Goal: Use online tool/utility: Utilize a website feature to perform a specific function

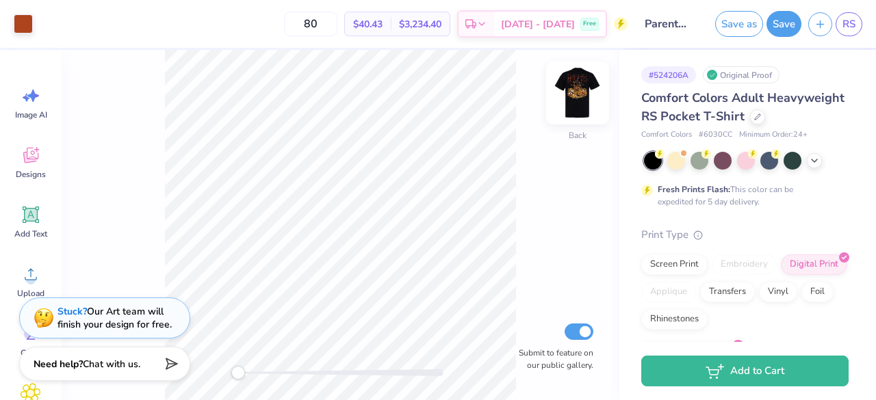
click at [580, 83] on img at bounding box center [577, 93] width 55 height 55
click at [816, 161] on polyline at bounding box center [813, 159] width 5 height 3
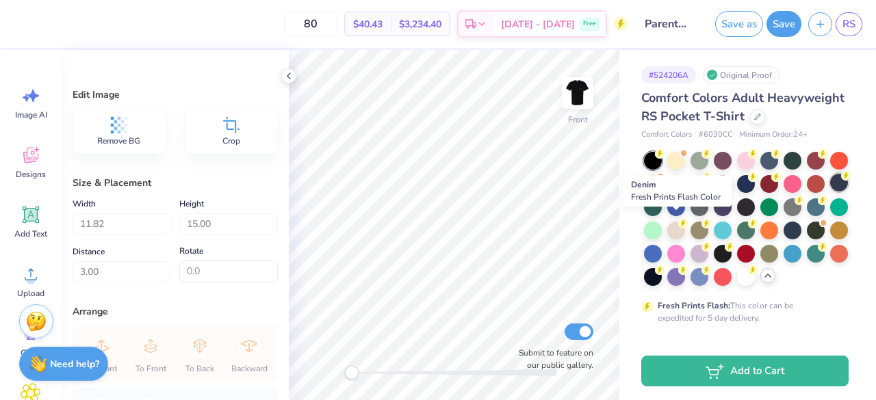
click at [830, 192] on div at bounding box center [839, 183] width 18 height 18
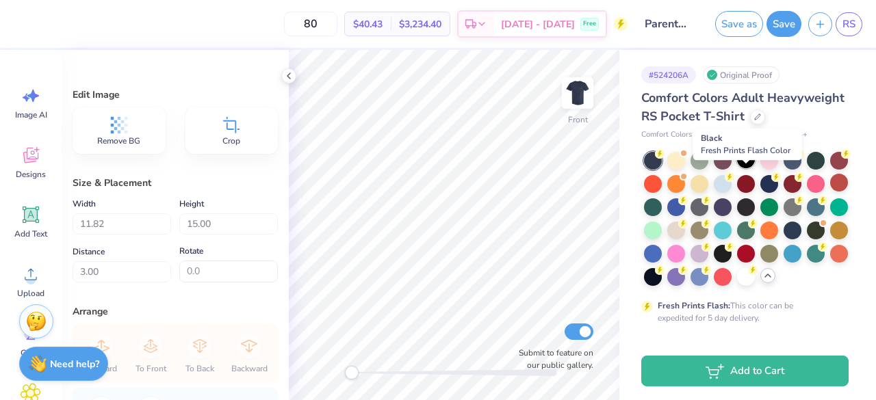
click at [745, 168] on div at bounding box center [746, 160] width 18 height 18
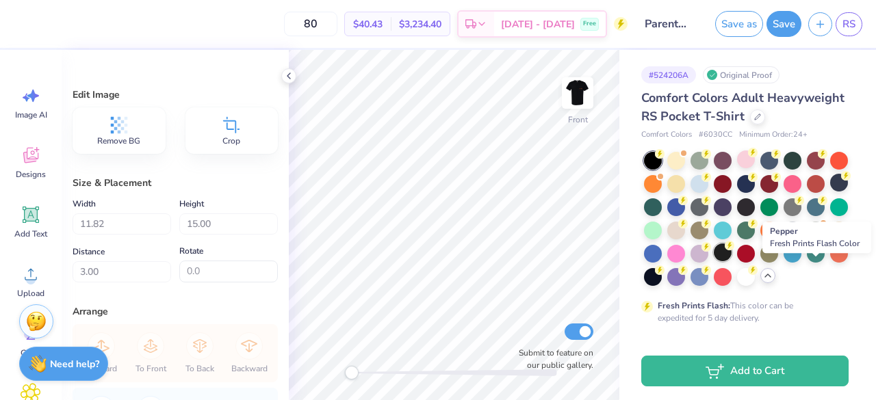
click at [731, 261] on div at bounding box center [723, 253] width 18 height 18
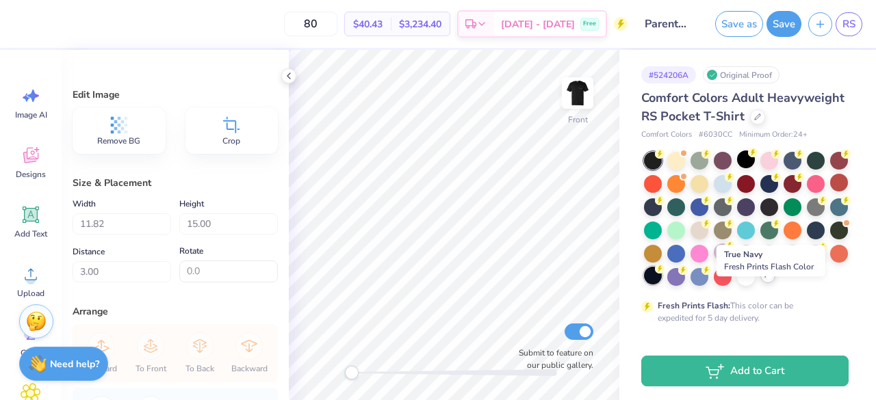
click at [662, 285] on div at bounding box center [653, 276] width 18 height 18
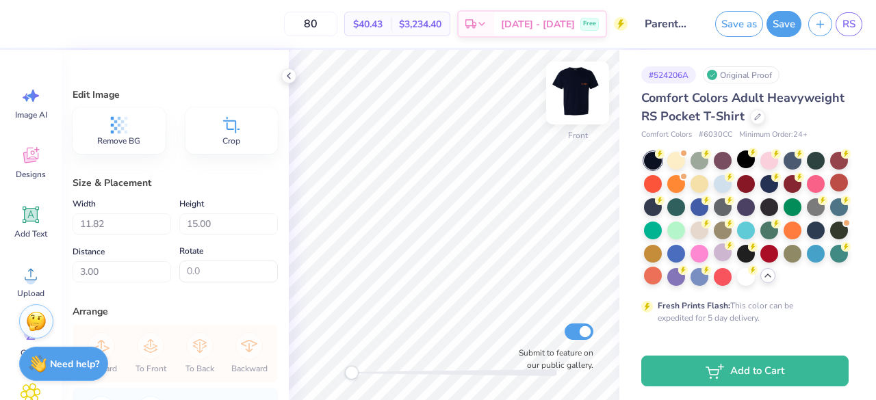
click at [576, 96] on img at bounding box center [577, 93] width 55 height 55
click at [576, 96] on img at bounding box center [577, 92] width 27 height 27
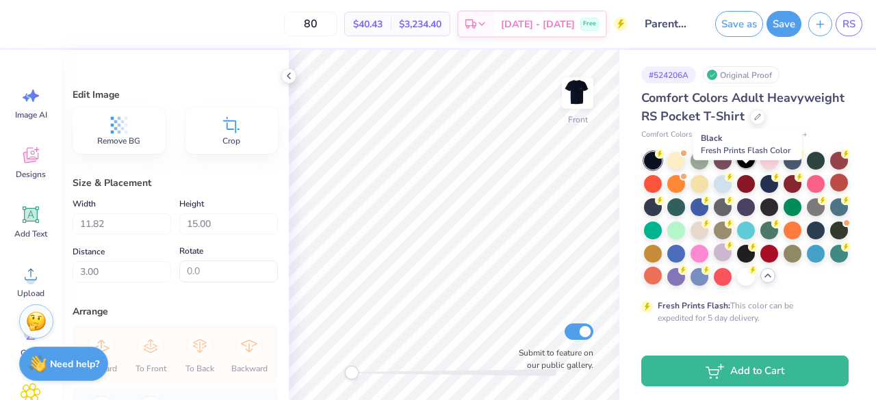
click at [748, 168] on div at bounding box center [746, 160] width 18 height 18
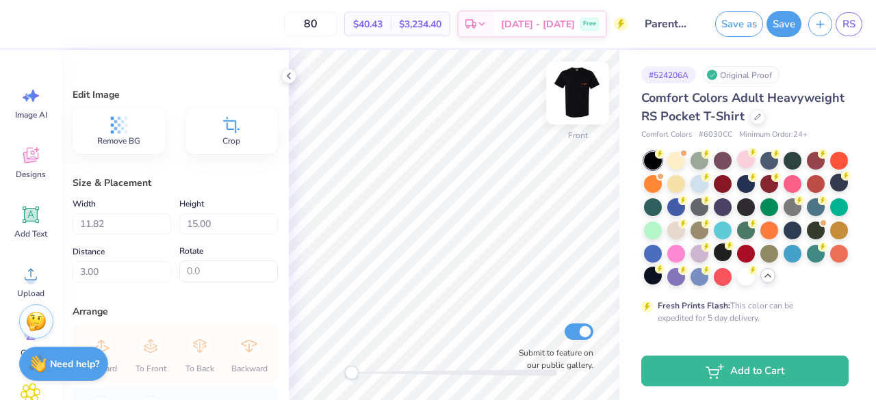
click at [582, 98] on img at bounding box center [577, 93] width 55 height 55
click at [582, 98] on img at bounding box center [577, 92] width 27 height 27
click at [574, 92] on img at bounding box center [577, 93] width 55 height 55
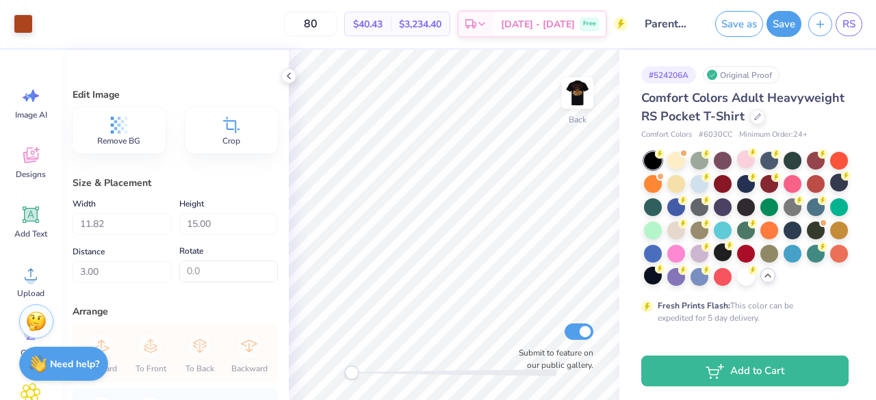
click at [574, 92] on img at bounding box center [577, 92] width 27 height 27
click at [573, 94] on img at bounding box center [577, 93] width 55 height 55
click at [573, 94] on img at bounding box center [577, 92] width 27 height 27
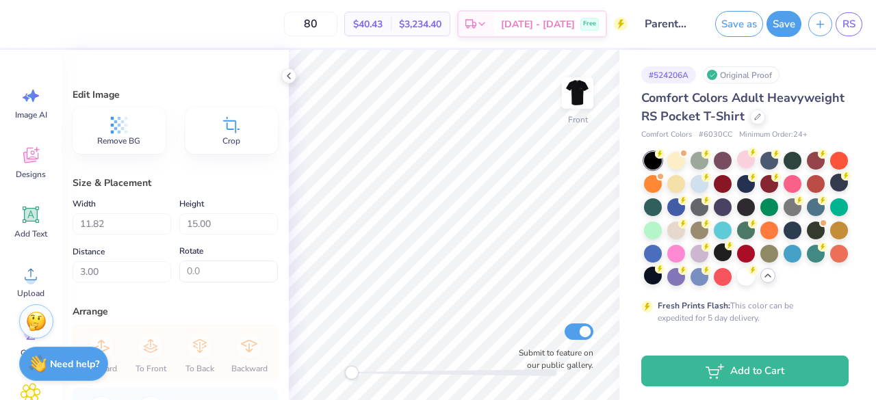
click at [573, 94] on img at bounding box center [577, 92] width 27 height 27
